Goal: Find contact information: Find contact information

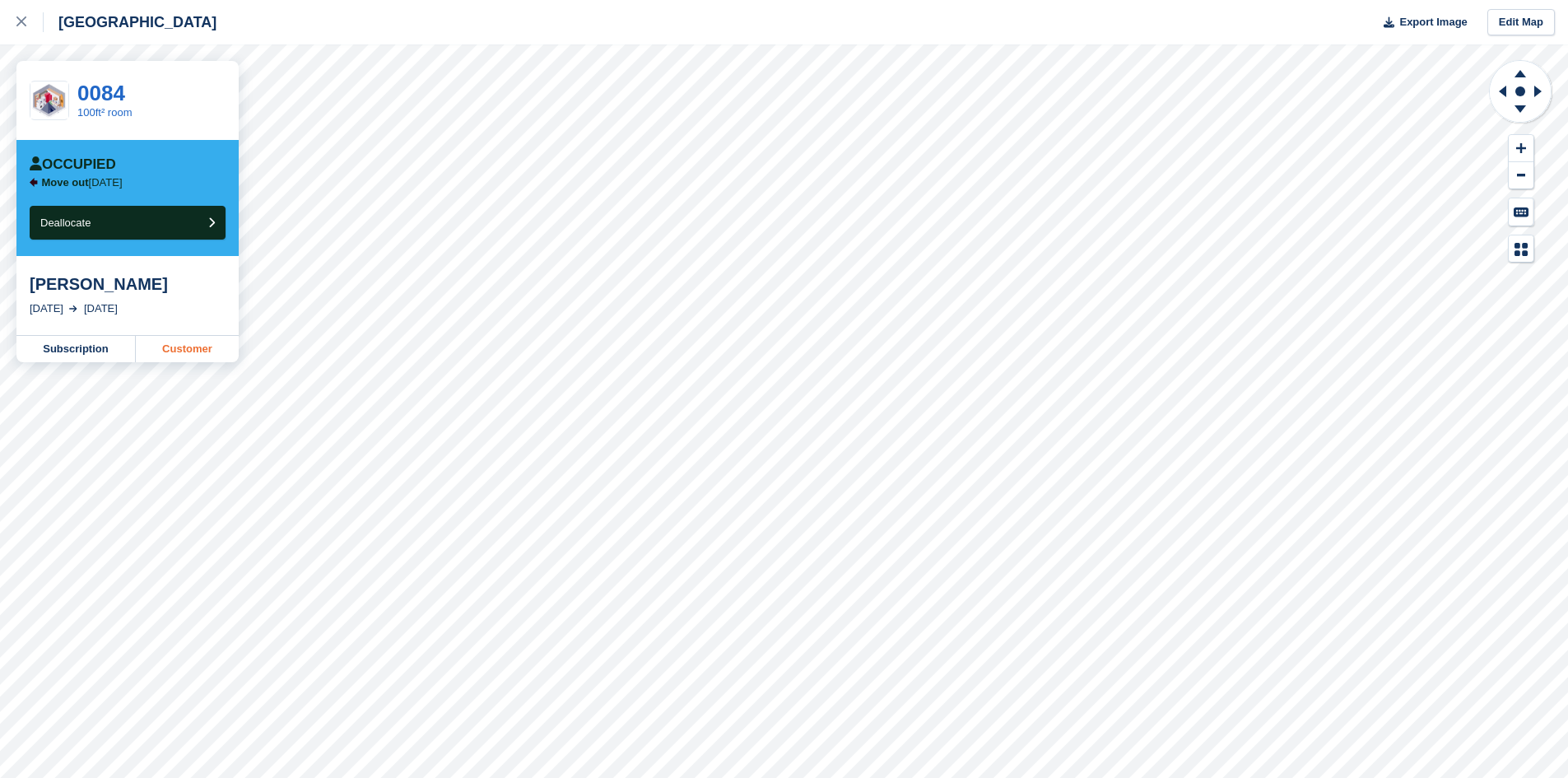
click at [194, 347] on link "Customer" at bounding box center [187, 349] width 103 height 27
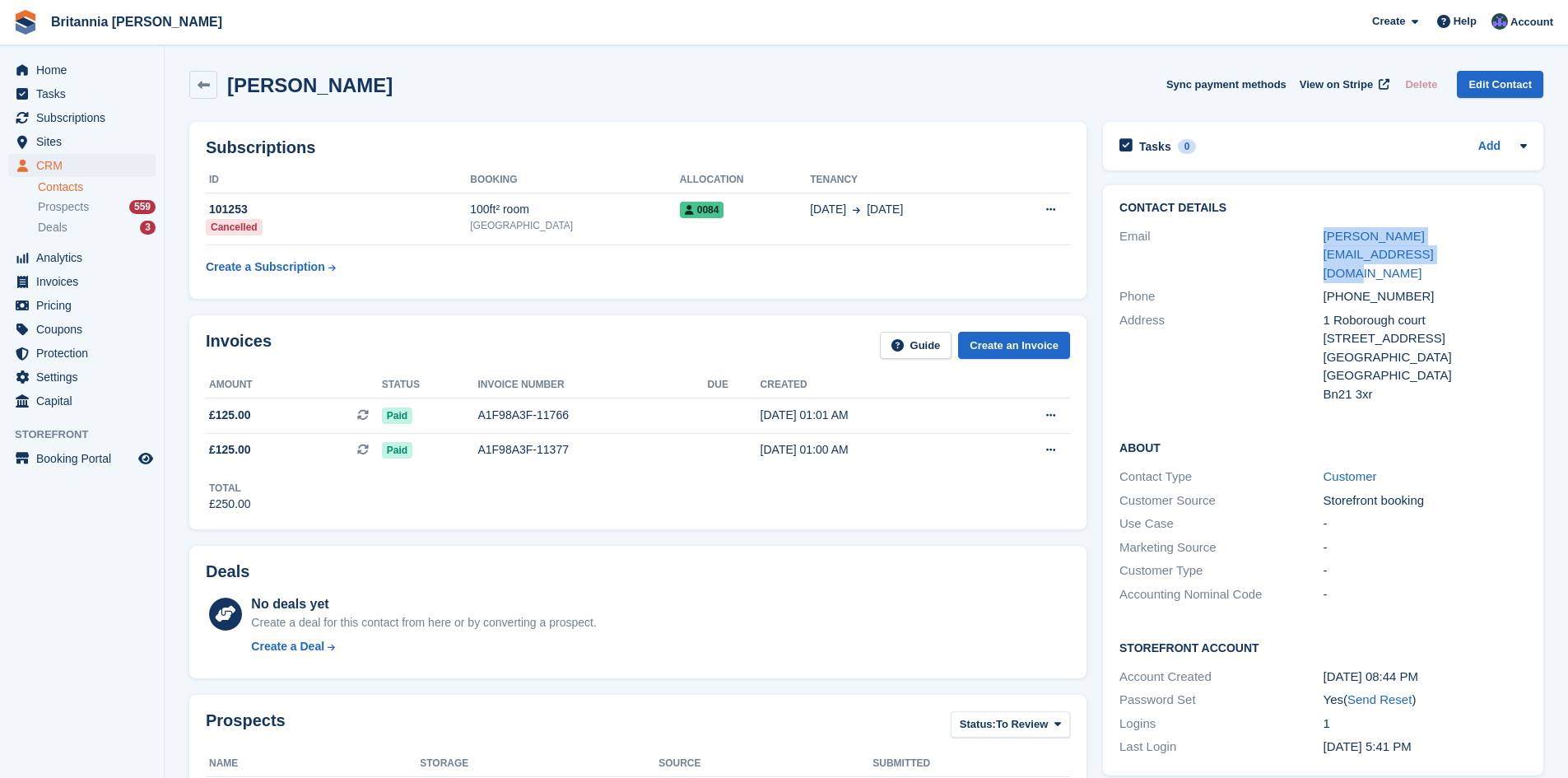
drag, startPoint x: 1358, startPoint y: 258, endPoint x: 1322, endPoint y: 240, distance: 40.2
click at [1322, 240] on div "Email [PERSON_NAME][EMAIL_ADDRESS][DOMAIN_NAME]" at bounding box center [1323, 255] width 408 height 61
copy div "[PERSON_NAME][EMAIL_ADDRESS][DOMAIN_NAME]"
drag, startPoint x: 1465, startPoint y: 284, endPoint x: 1321, endPoint y: 283, distance: 144.0
click at [1321, 285] on div "Phone [PHONE_NUMBER]" at bounding box center [1323, 297] width 408 height 24
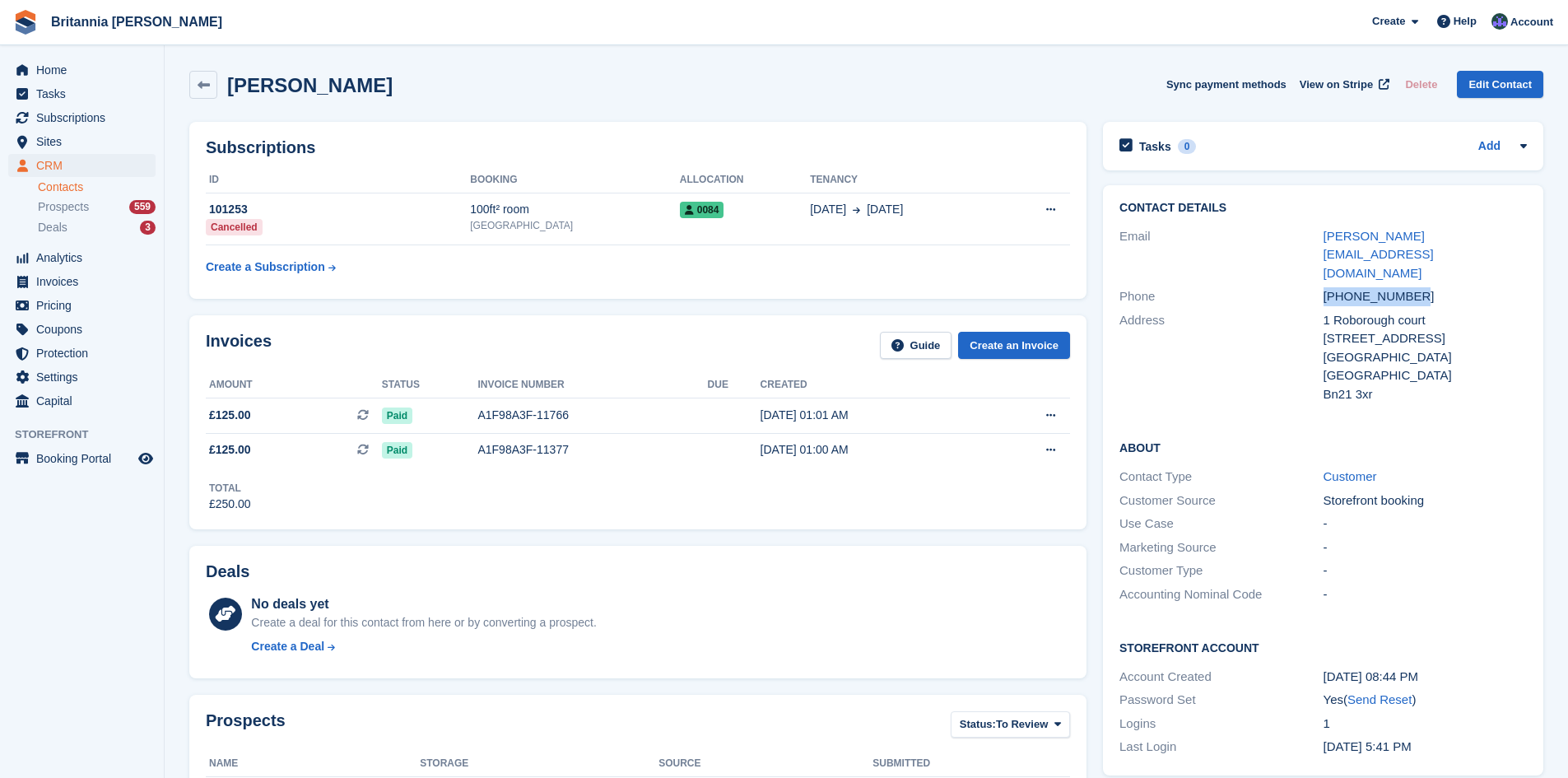
copy div "[PHONE_NUMBER]"
drag, startPoint x: 1385, startPoint y: 356, endPoint x: 1326, endPoint y: 358, distance: 59.0
click at [1326, 386] on div "Bn21 3xr" at bounding box center [1425, 395] width 203 height 19
copy div "Bn21 3xr"
click at [1333, 422] on div "About Contact Type Customer Customer Source Storefront booking Use Case - Marke…" at bounding box center [1323, 522] width 440 height 200
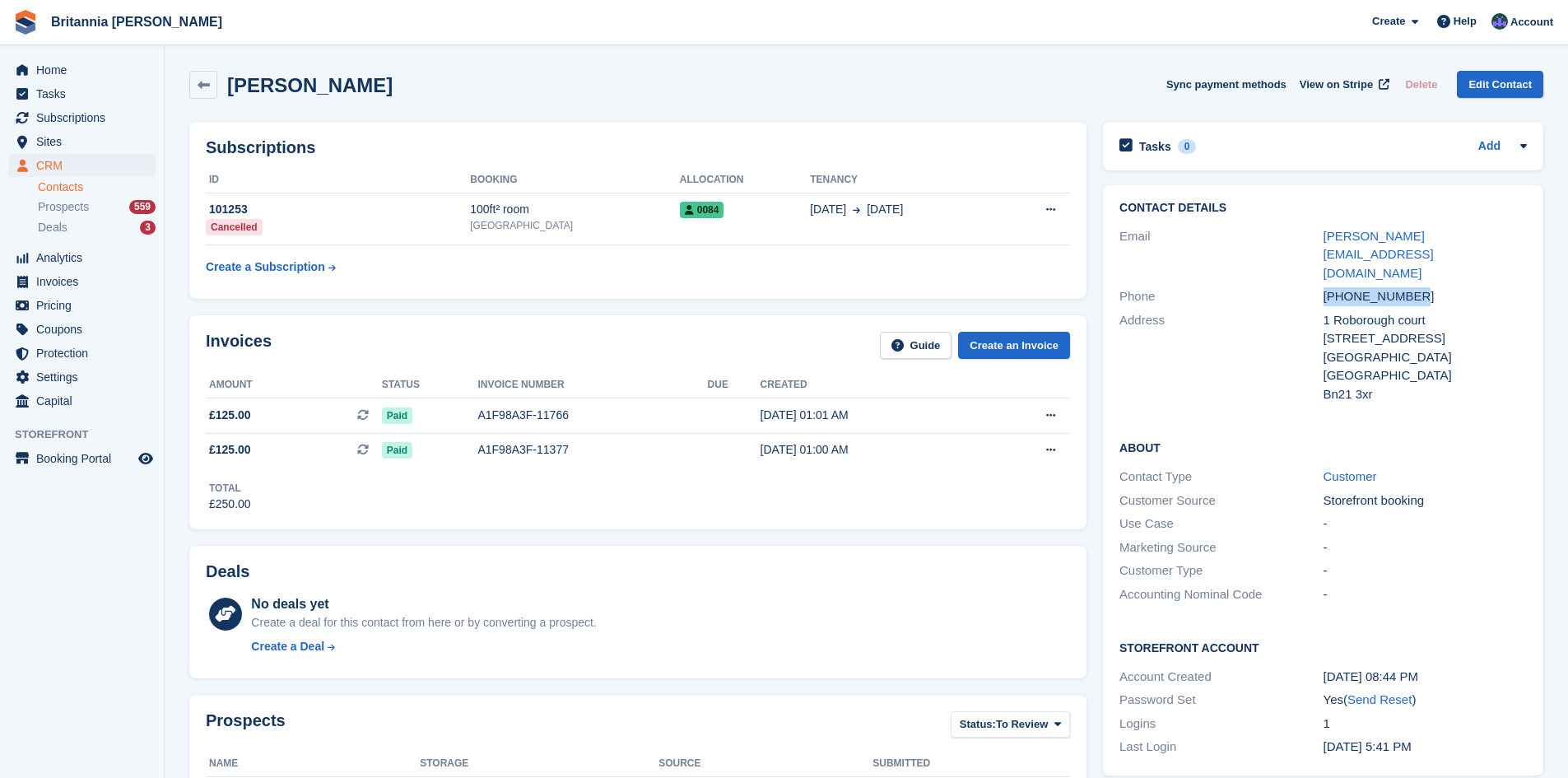
drag, startPoint x: 1418, startPoint y: 283, endPoint x: 1324, endPoint y: 288, distance: 94.1
click at [1324, 288] on div "[PHONE_NUMBER]" at bounding box center [1425, 297] width 203 height 19
copy div "[PHONE_NUMBER]"
